Goal: Task Accomplishment & Management: Use online tool/utility

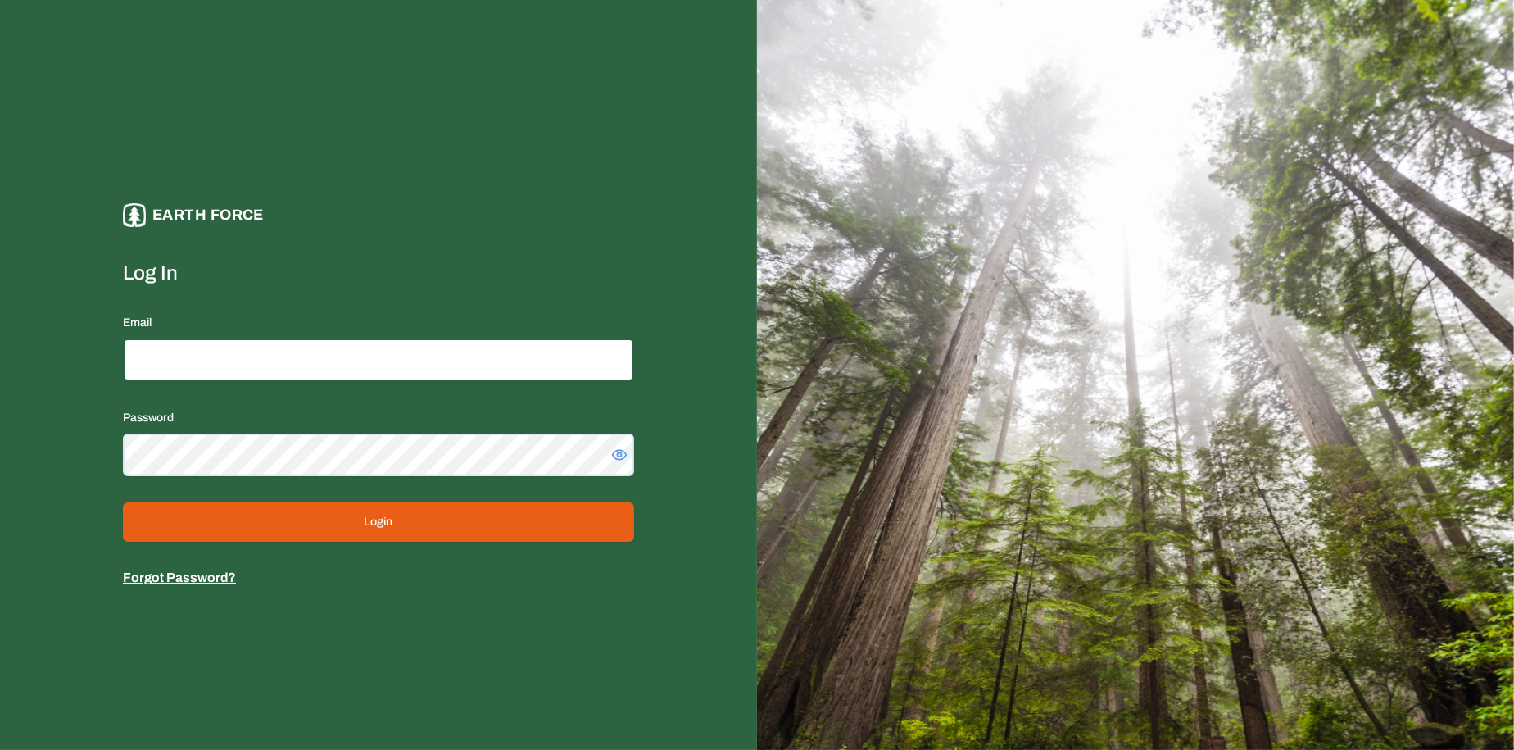
type input "**********"
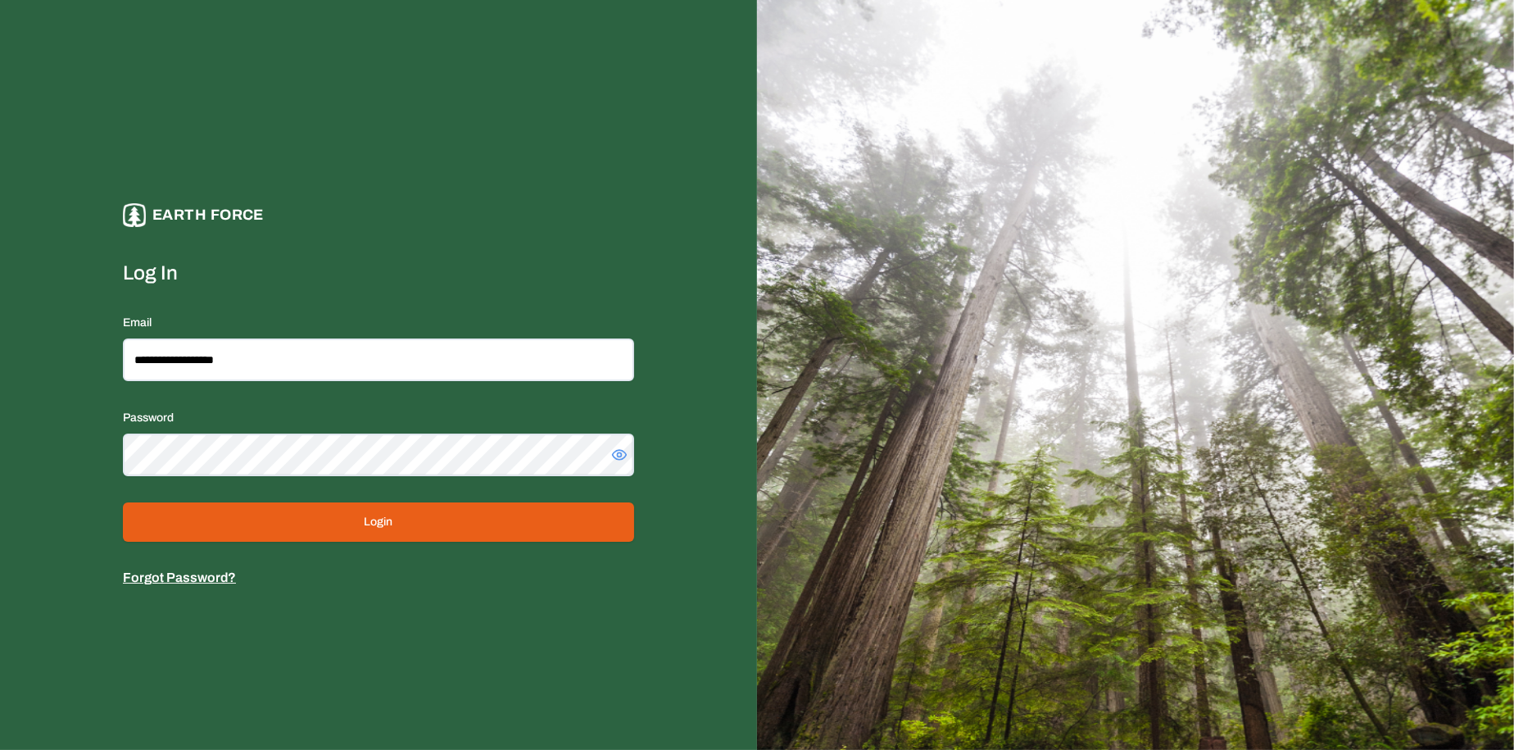
click at [435, 516] on button "Login" at bounding box center [378, 521] width 511 height 39
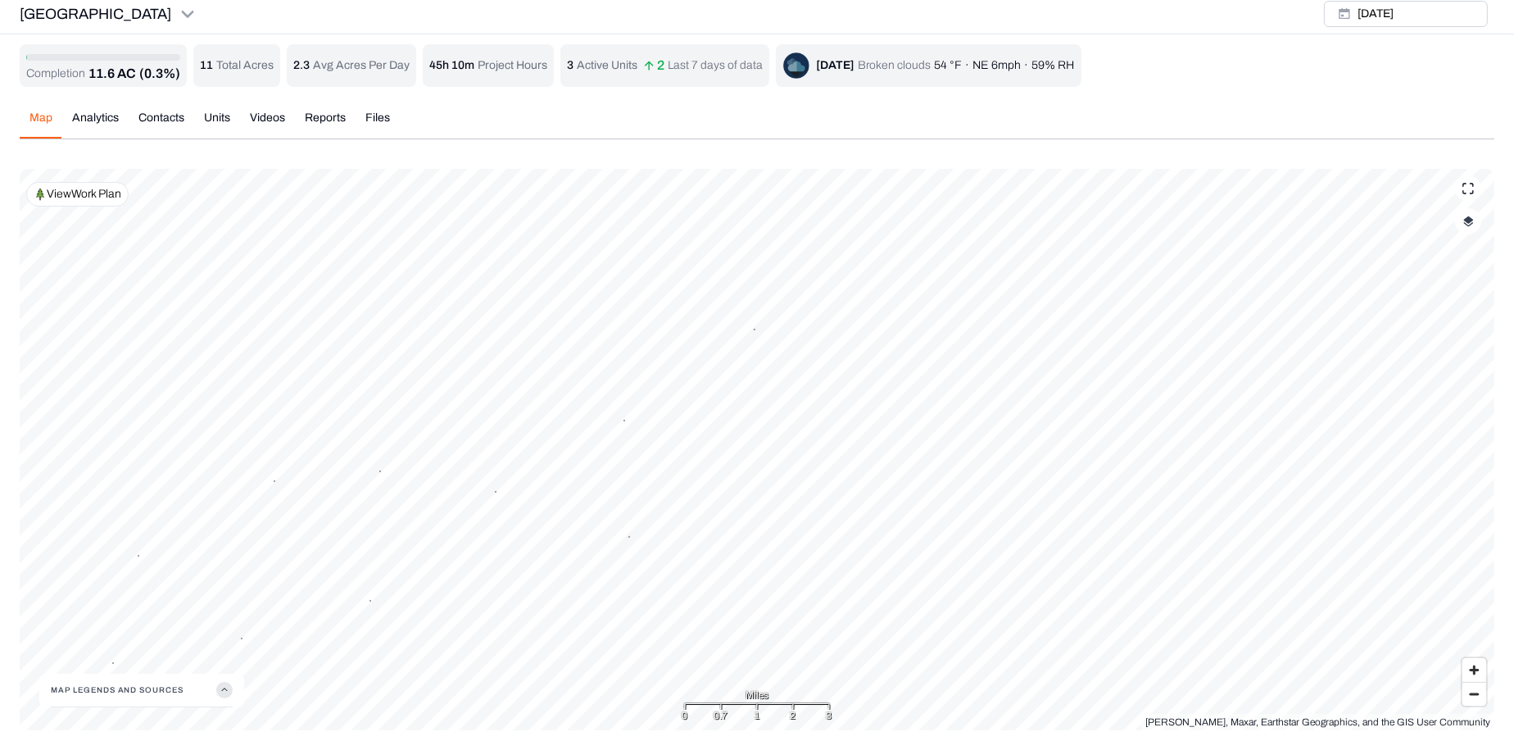
scroll to position [5, 0]
click at [1477, 229] on button "button" at bounding box center [1468, 222] width 26 height 26
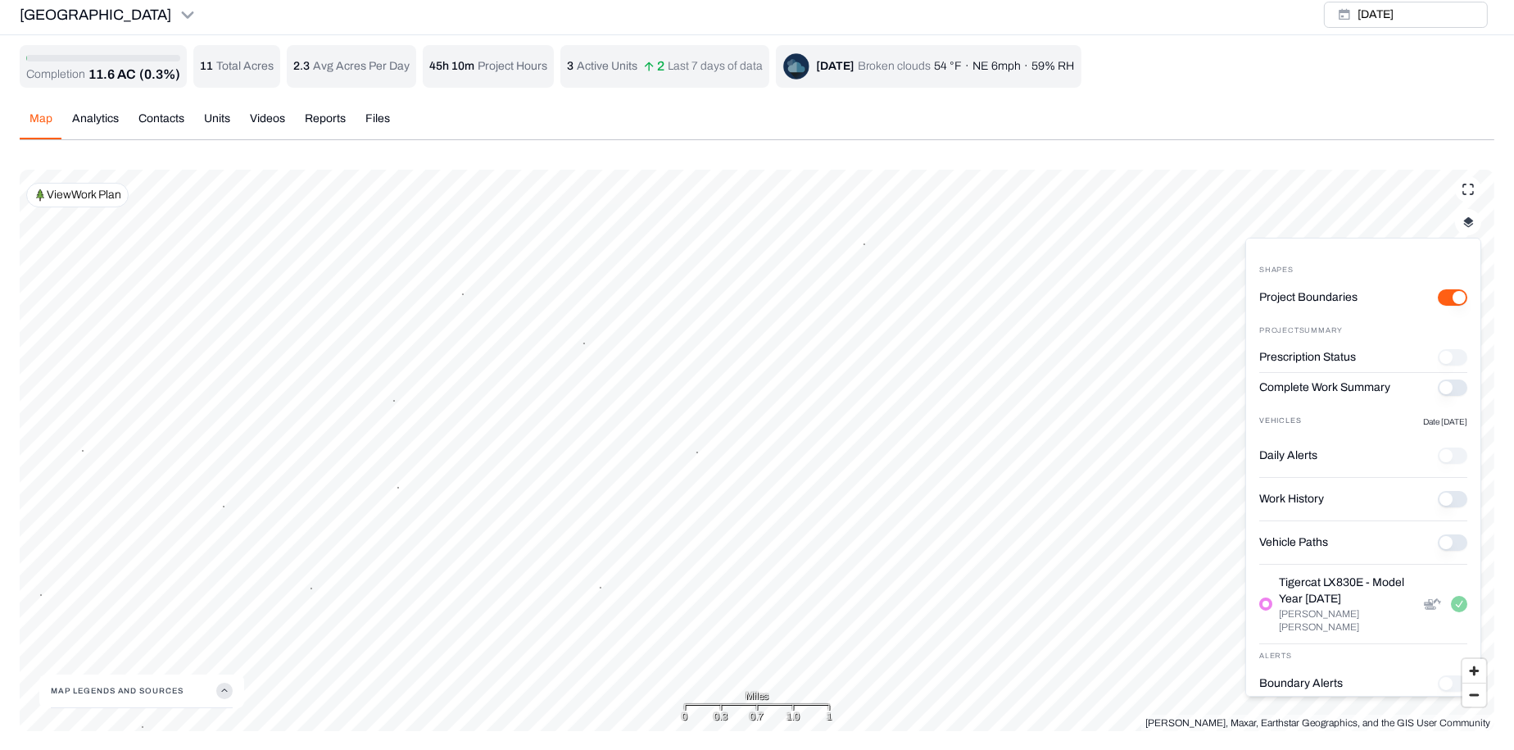
click at [1443, 386] on button "Complete Work Summary" at bounding box center [1453, 387] width 30 height 16
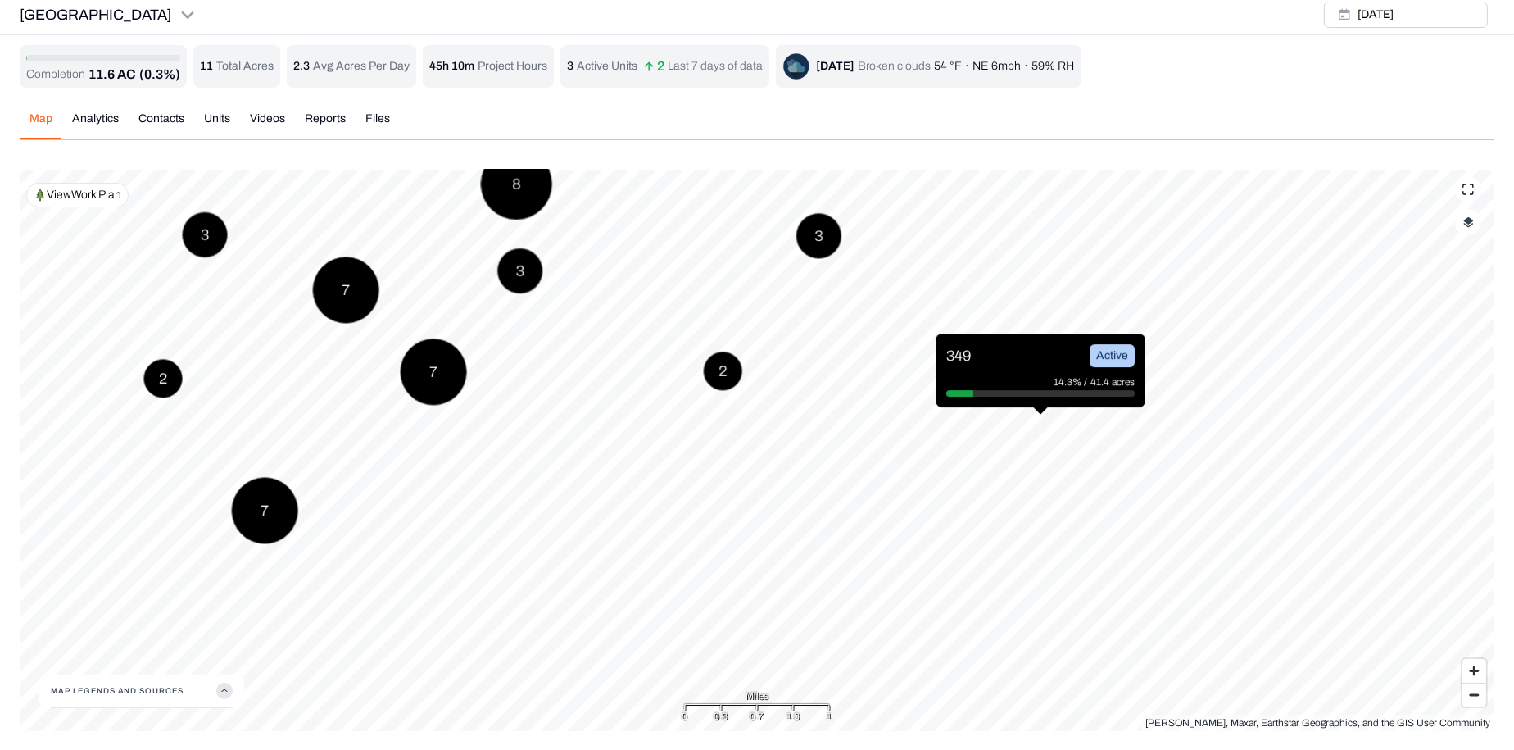
click at [1044, 339] on div "349 Active 14.3% / 41.4 acres" at bounding box center [1041, 371] width 210 height 74
